Goal: Task Accomplishment & Management: Use online tool/utility

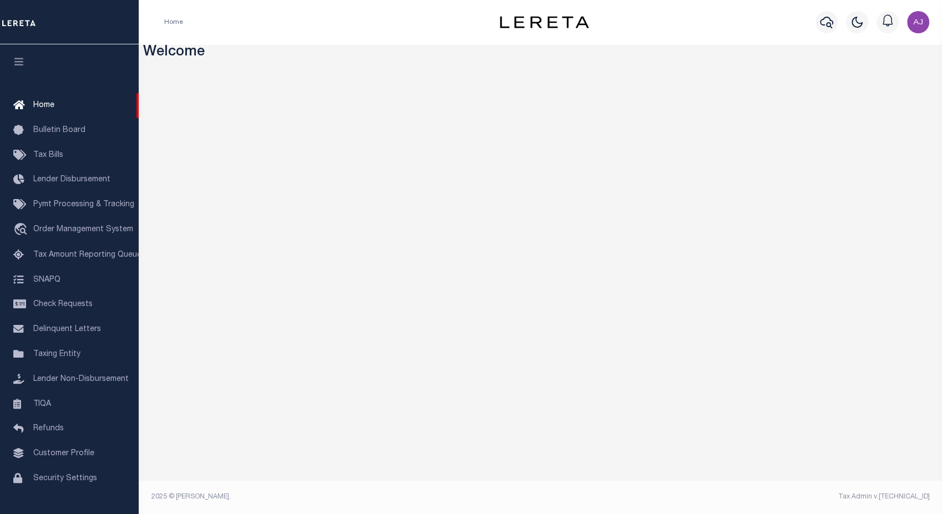
click at [919, 25] on img "button" at bounding box center [918, 22] width 22 height 22
click at [868, 50] on span "Profile" at bounding box center [870, 51] width 23 height 8
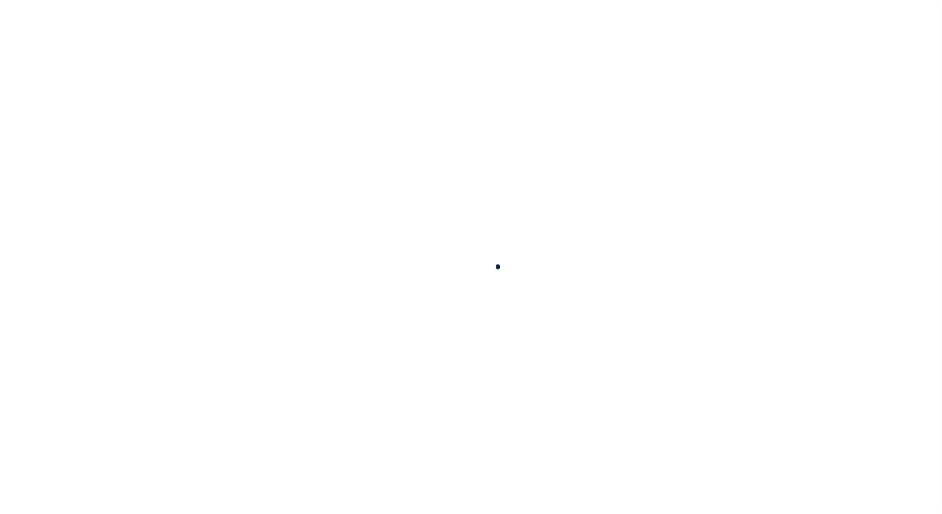
type input "-"
type input "Ajay"
type input "Kumar"
type input "Ajay.Kumar@accumatch.com"
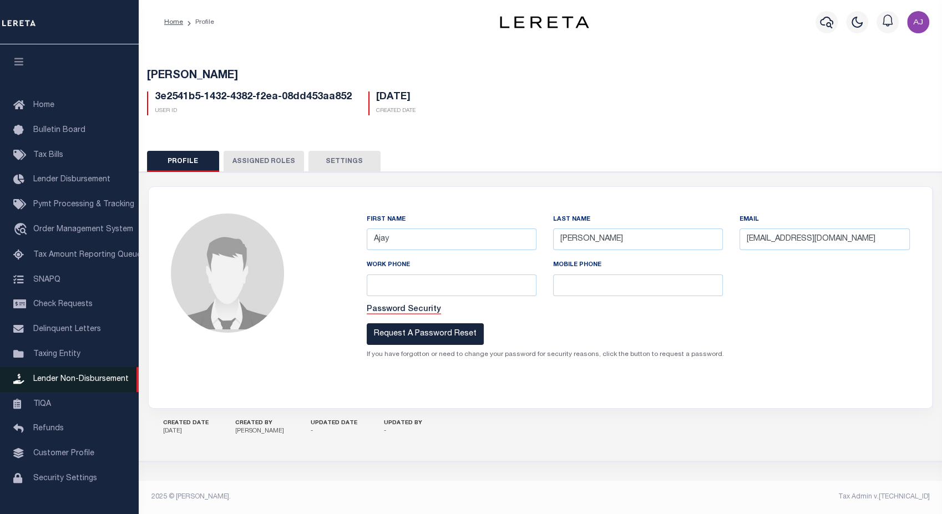
click at [78, 383] on span "Lender Non-Disbursement" at bounding box center [80, 380] width 95 height 8
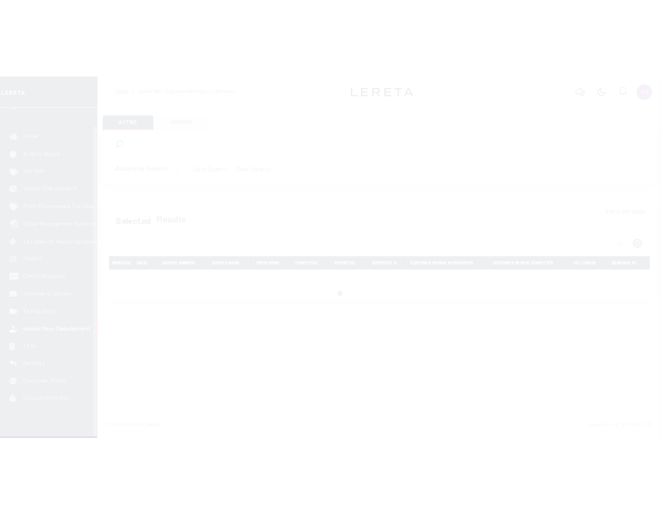
scroll to position [27, 0]
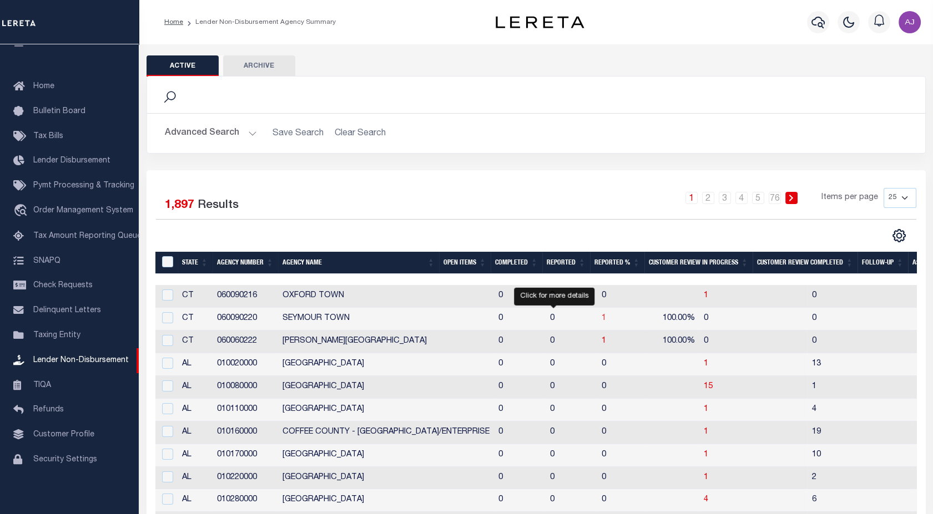
click at [602, 320] on span "1" at bounding box center [604, 319] width 4 height 8
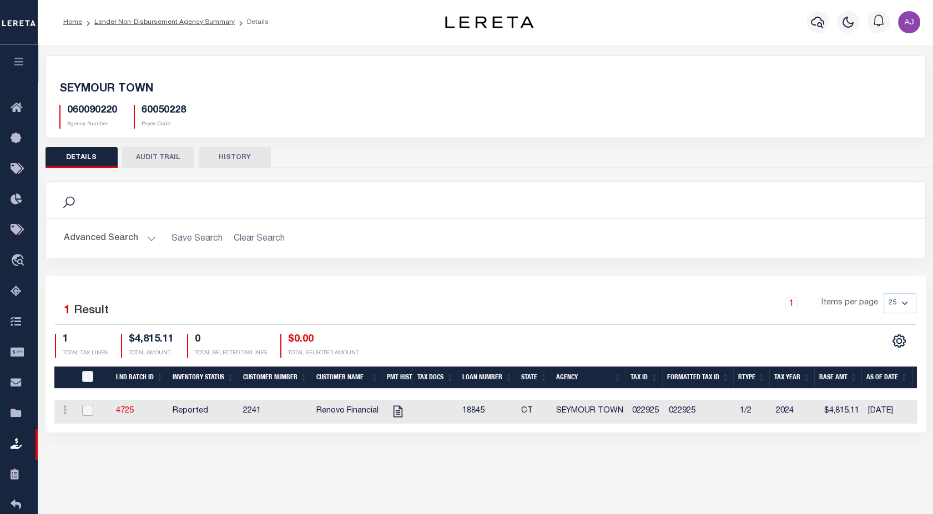
click at [84, 410] on input "checkbox" at bounding box center [87, 410] width 11 height 11
checkbox input "true"
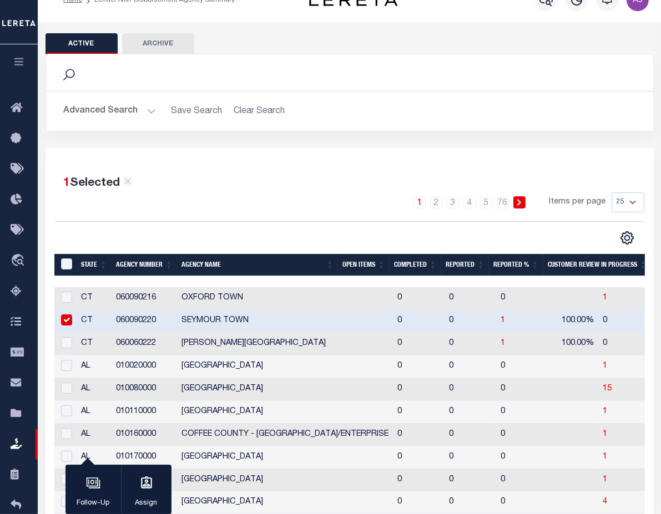
scroll to position [2, 0]
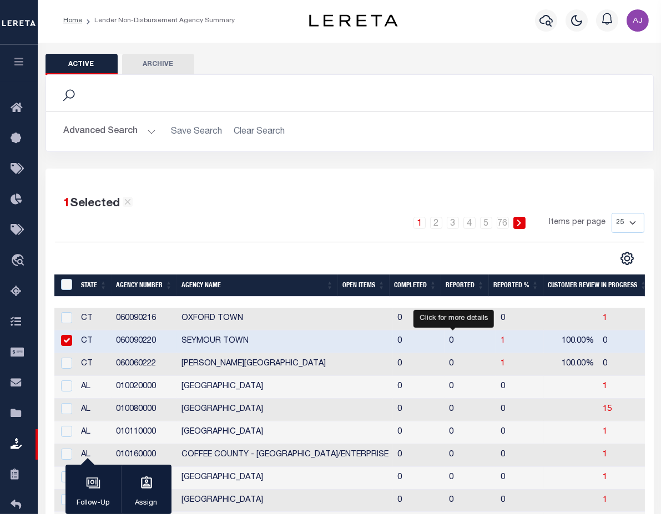
click at [501, 337] on span "1" at bounding box center [503, 341] width 4 height 8
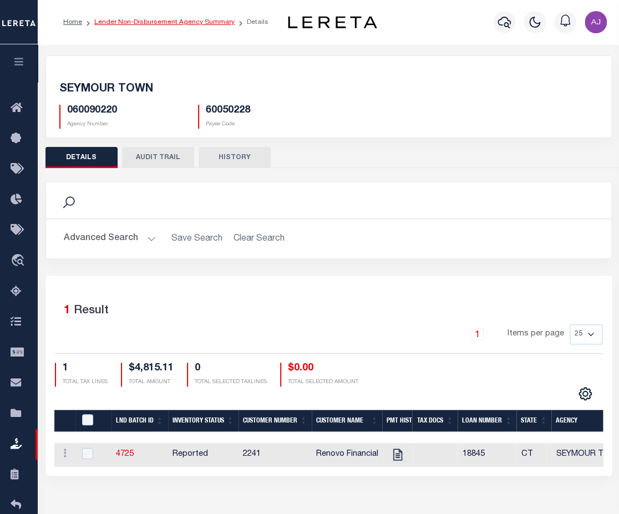
click at [149, 23] on link "Lender Non-Disbursement Agency Summary" at bounding box center [164, 22] width 140 height 7
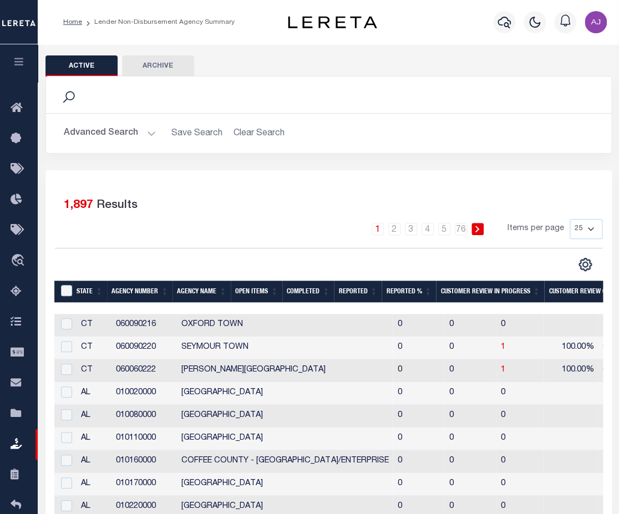
click at [291, 292] on th "Completed" at bounding box center [308, 292] width 52 height 23
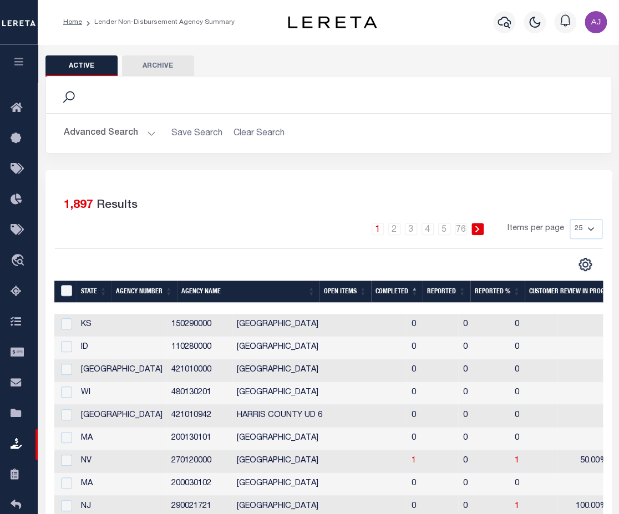
click at [407, 459] on td "1" at bounding box center [433, 462] width 52 height 23
checkbox input "true"
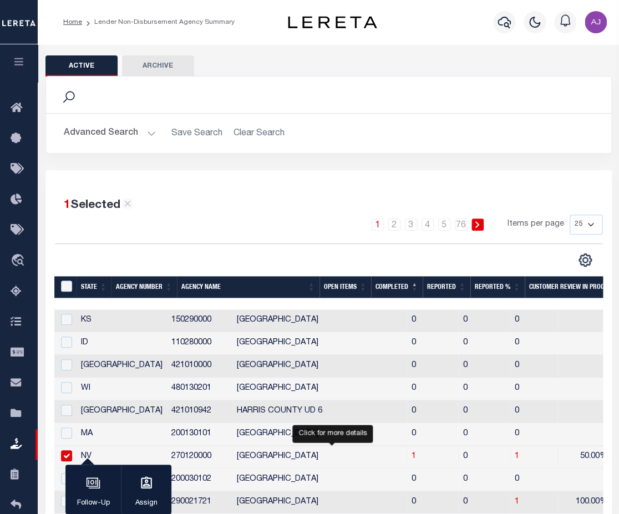
click at [411, 456] on span "1" at bounding box center [413, 457] width 4 height 8
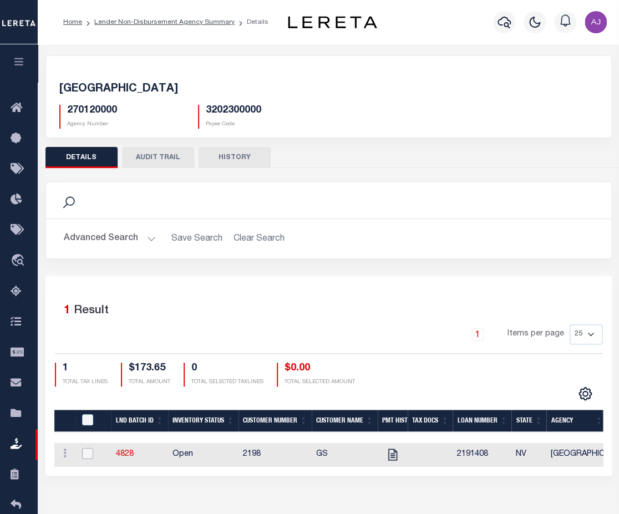
click at [89, 451] on input "checkbox" at bounding box center [87, 453] width 11 height 11
checkbox input "true"
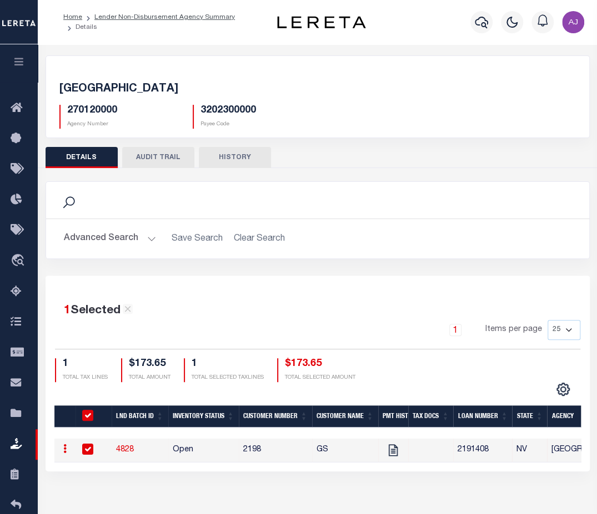
click at [220, 482] on icon "button" at bounding box center [222, 482] width 8 height 5
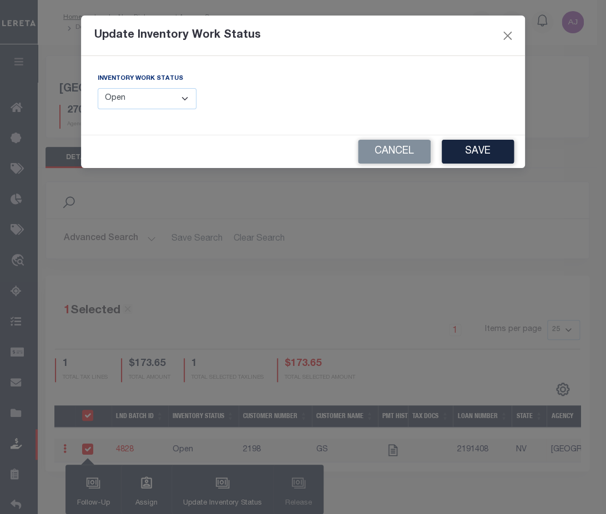
click at [181, 97] on select "--Select-- Open Completed Reported" at bounding box center [147, 99] width 99 height 22
select select "Reported"
click at [98, 88] on select "--Select-- Open Completed Reported" at bounding box center [147, 99] width 99 height 22
click at [169, 102] on select "--Select-- Open Completed Reported" at bounding box center [147, 99] width 99 height 22
click at [378, 150] on button "Cancel" at bounding box center [394, 152] width 73 height 24
